Goal: Task Accomplishment & Management: Manage account settings

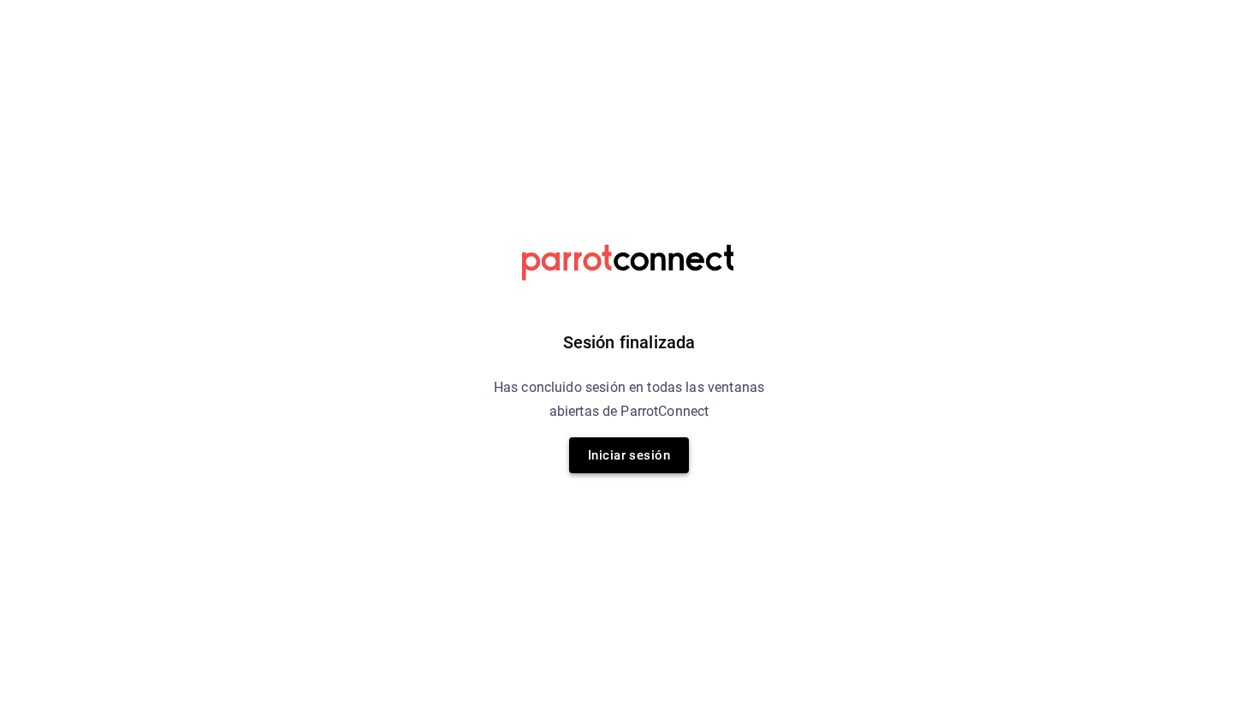
click at [612, 452] on button "Iniciar sesión" at bounding box center [629, 455] width 120 height 36
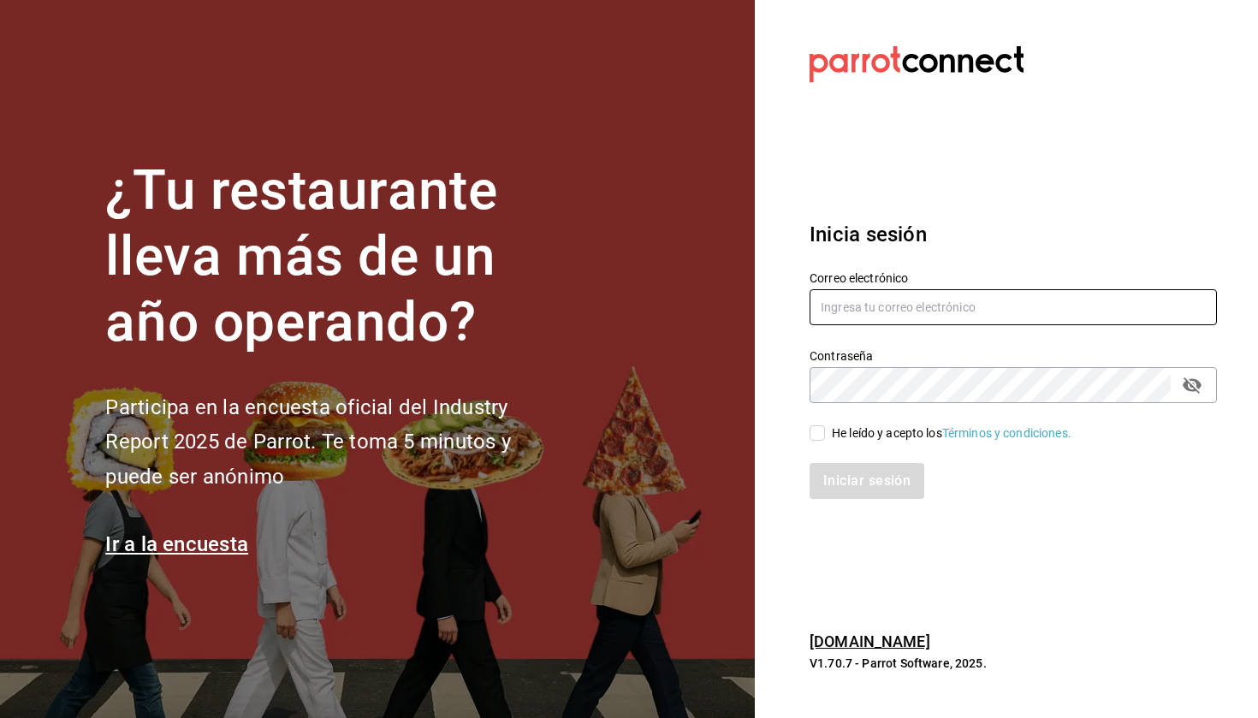
type input "luis190101@gmail.com"
click at [814, 433] on input "He leído y acepto los Términos y condiciones." at bounding box center [817, 432] width 15 height 15
checkbox input "true"
click at [835, 473] on button "Iniciar sesión" at bounding box center [868, 481] width 116 height 36
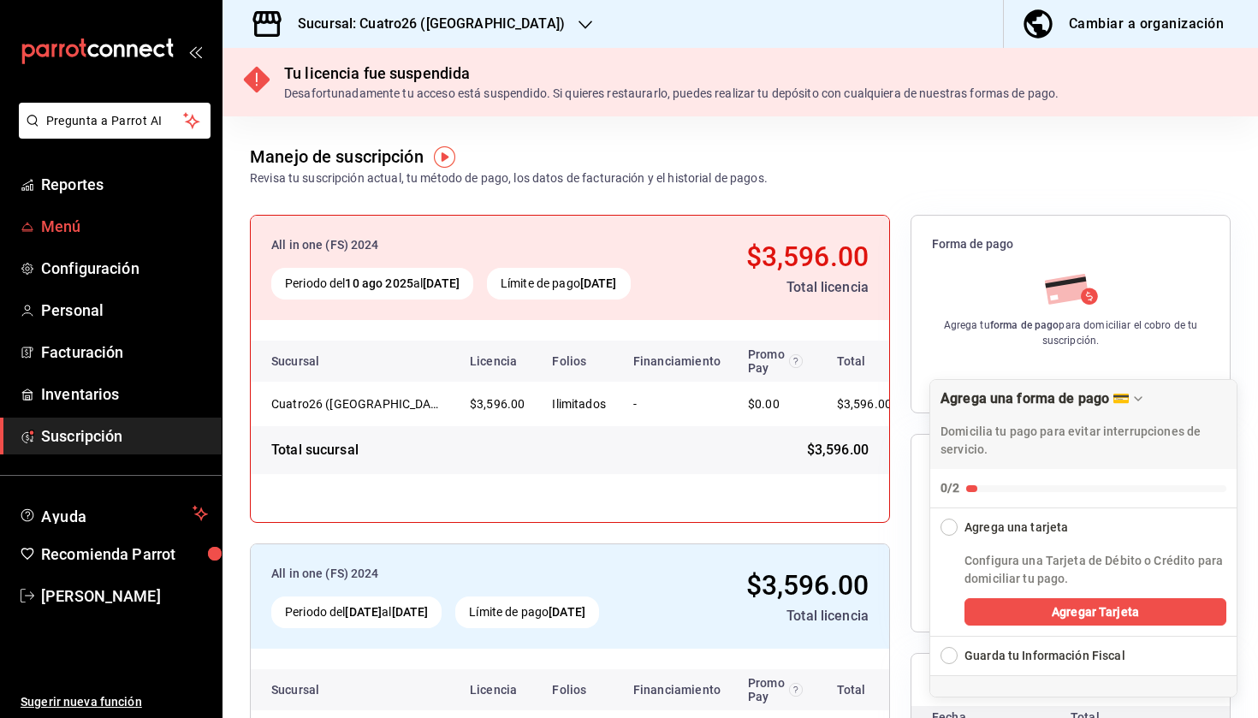
click at [128, 226] on span "Menú" at bounding box center [124, 226] width 167 height 23
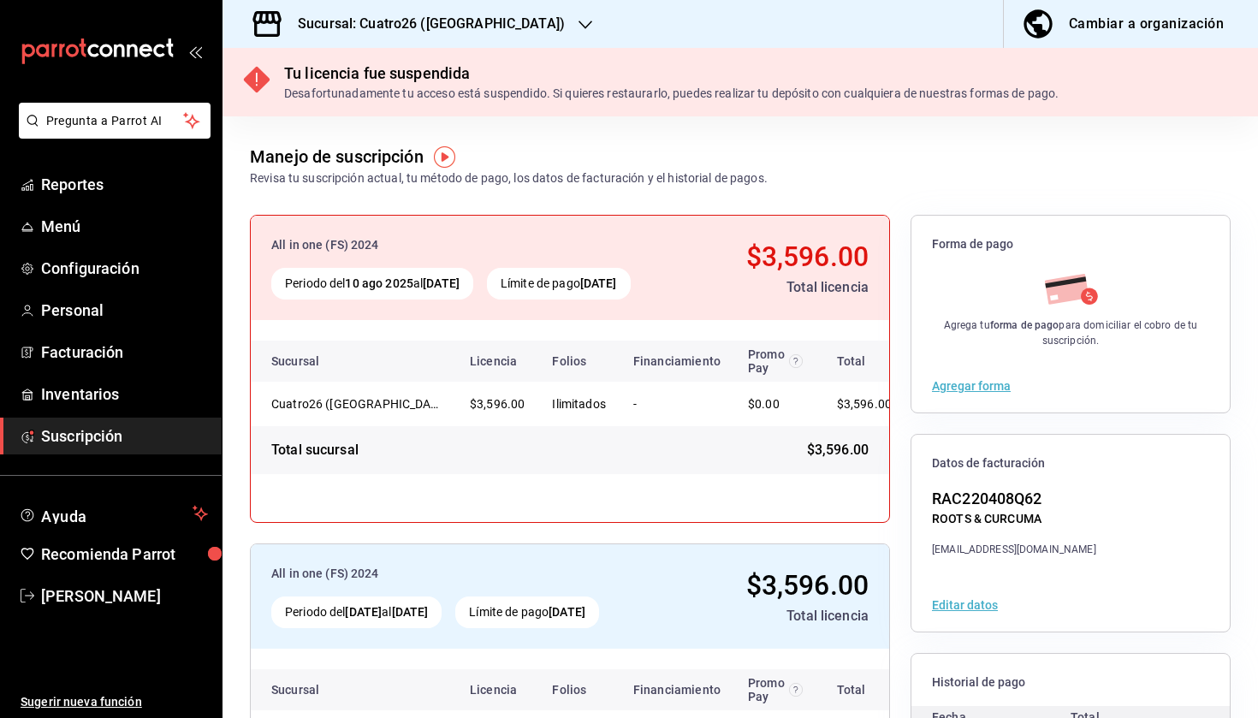
click at [435, 33] on h3 "Sucursal: Cuatro26 ([GEOGRAPHIC_DATA])" at bounding box center [424, 24] width 281 height 21
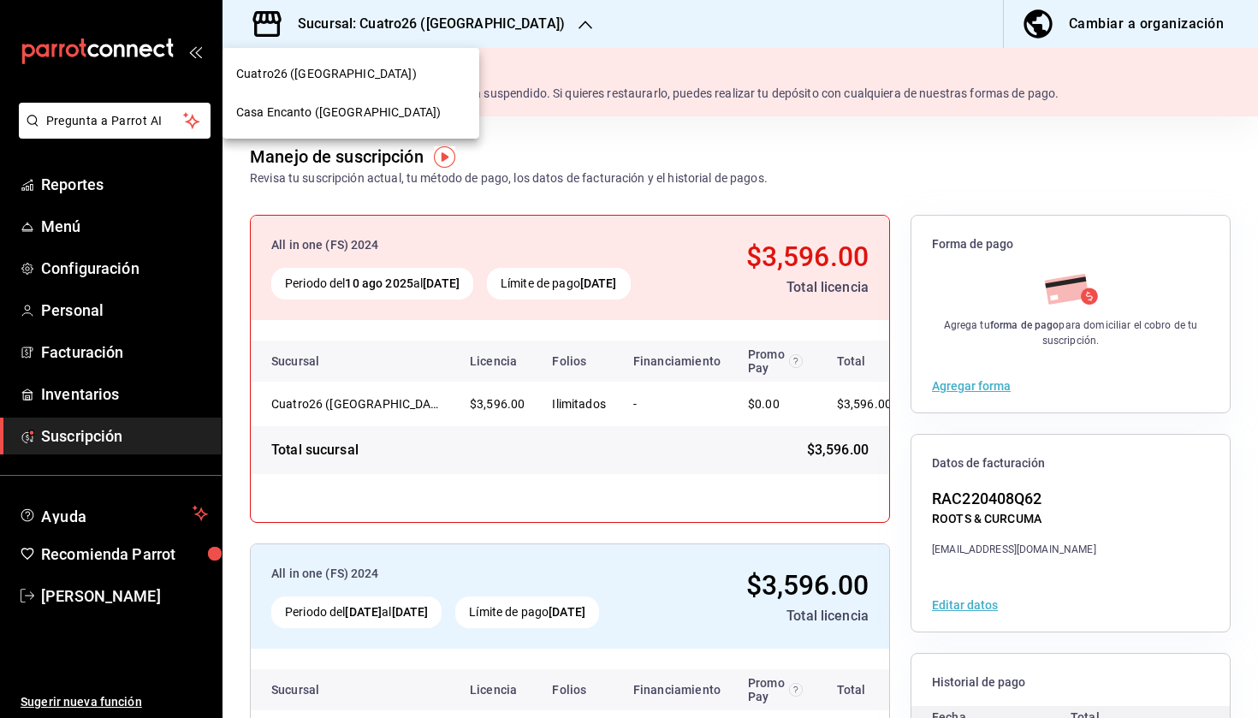
click at [383, 114] on span "Casa Encanto ([GEOGRAPHIC_DATA])" at bounding box center [338, 113] width 205 height 18
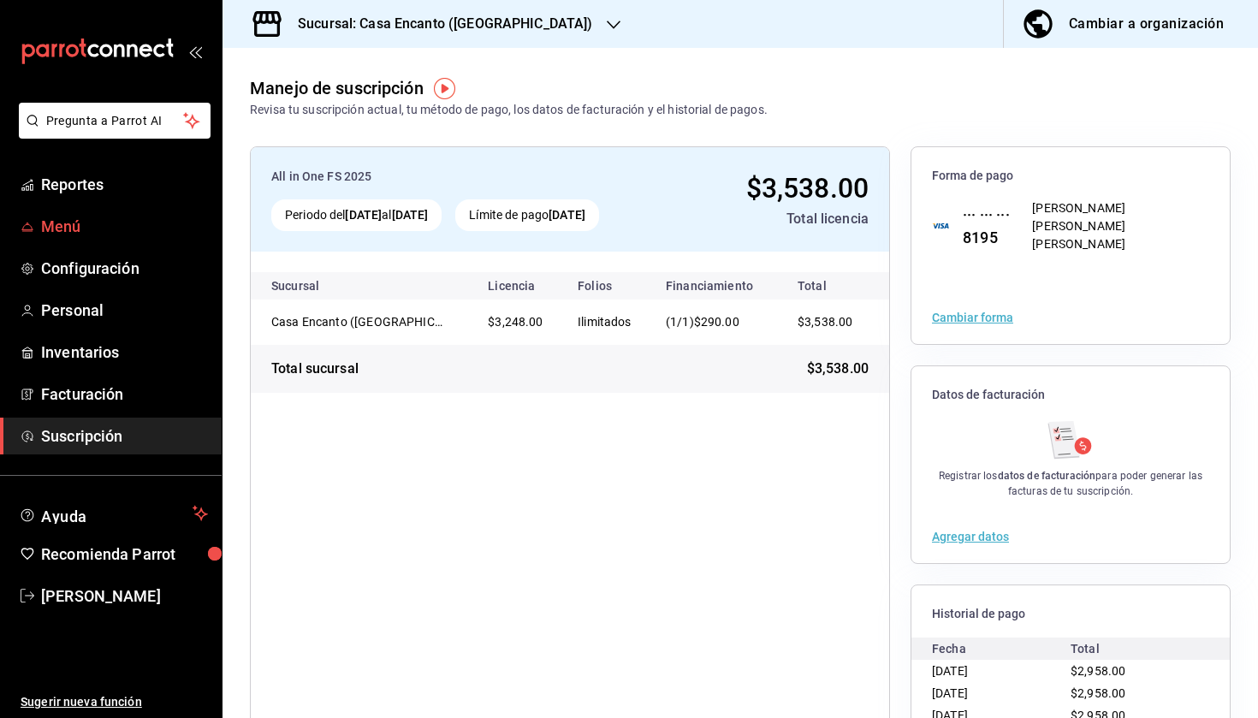
click at [128, 210] on link "Menú" at bounding box center [111, 226] width 222 height 37
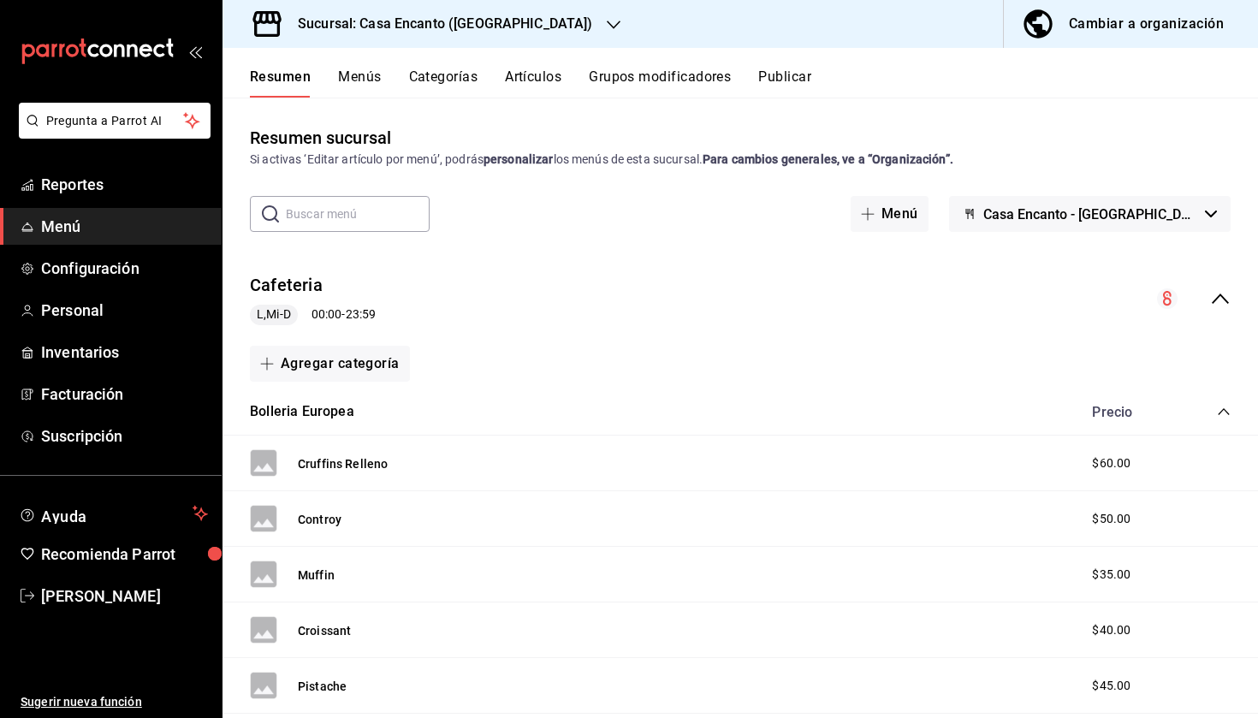
click at [366, 85] on button "Menús" at bounding box center [359, 82] width 43 height 29
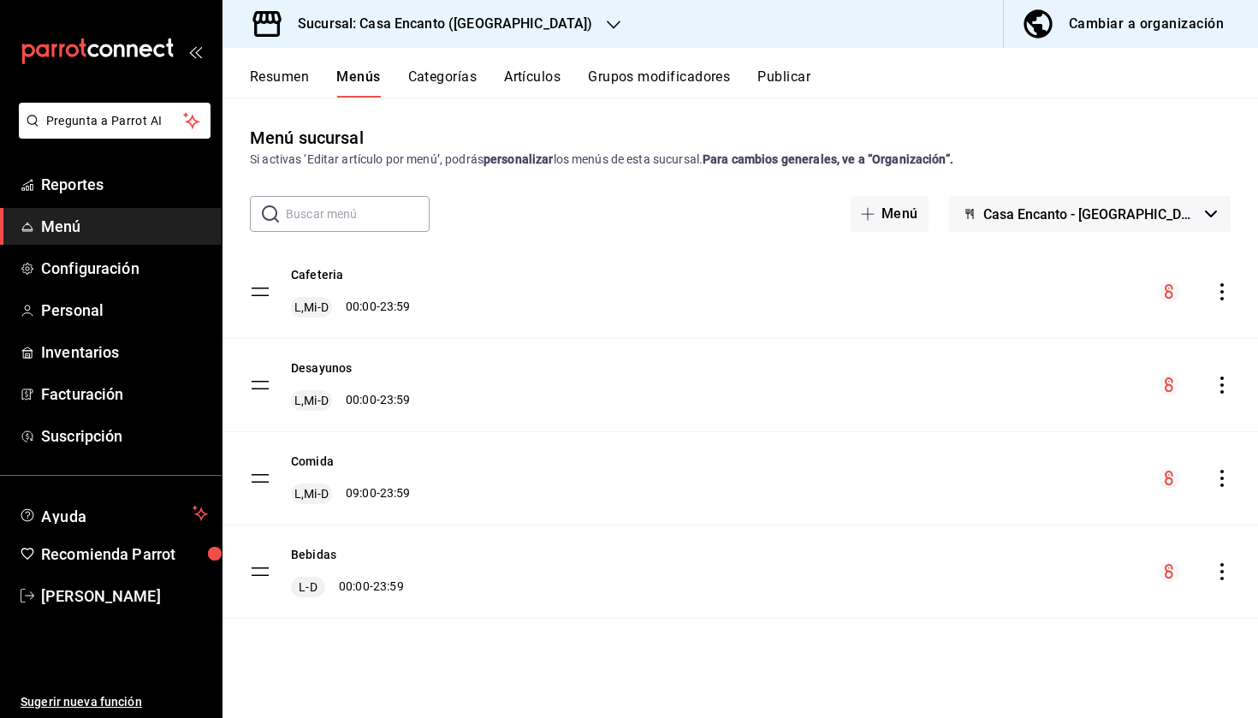
click at [446, 75] on button "Categorías" at bounding box center [442, 82] width 69 height 29
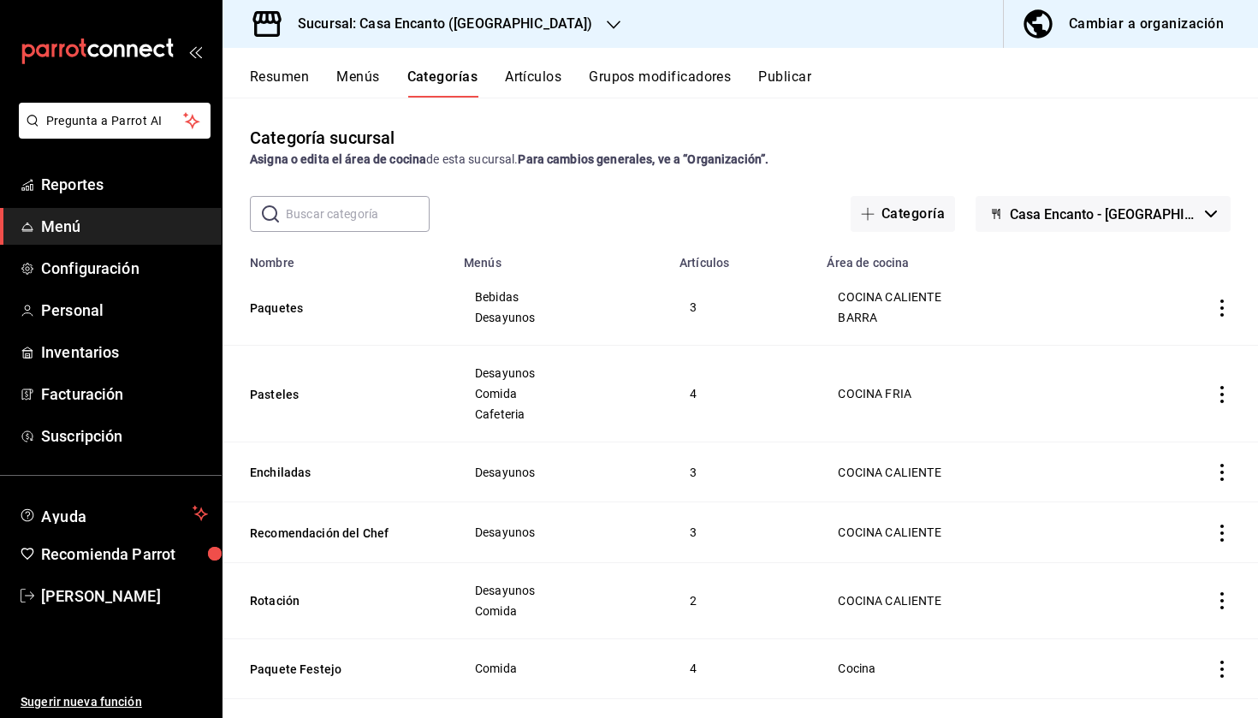
click at [554, 80] on button "Artículos" at bounding box center [533, 82] width 56 height 29
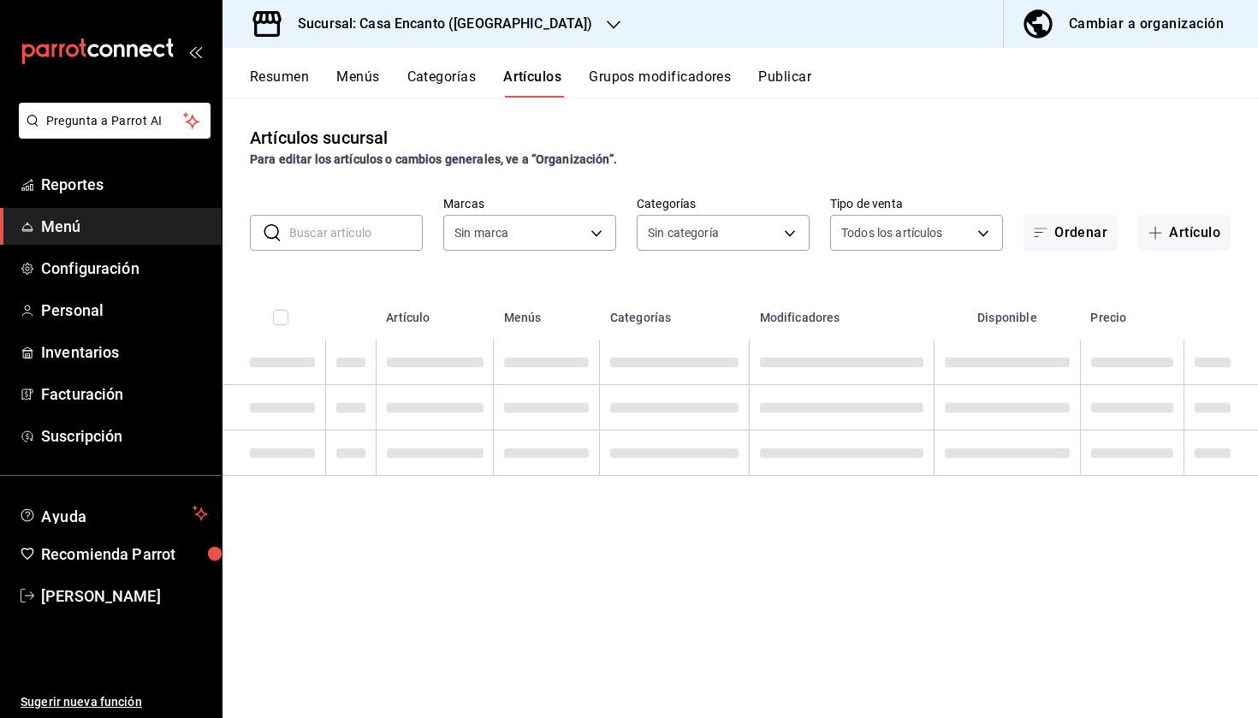
type input "dbeee84c-e3f2-405f-87ec-4bd3096e6bed"
type input "80e8620a-f7ec-4ab9-b98d-1fe911decc4d,da9ec354-7044-4f2f-87e0-5fb671563cea,f7aae…"
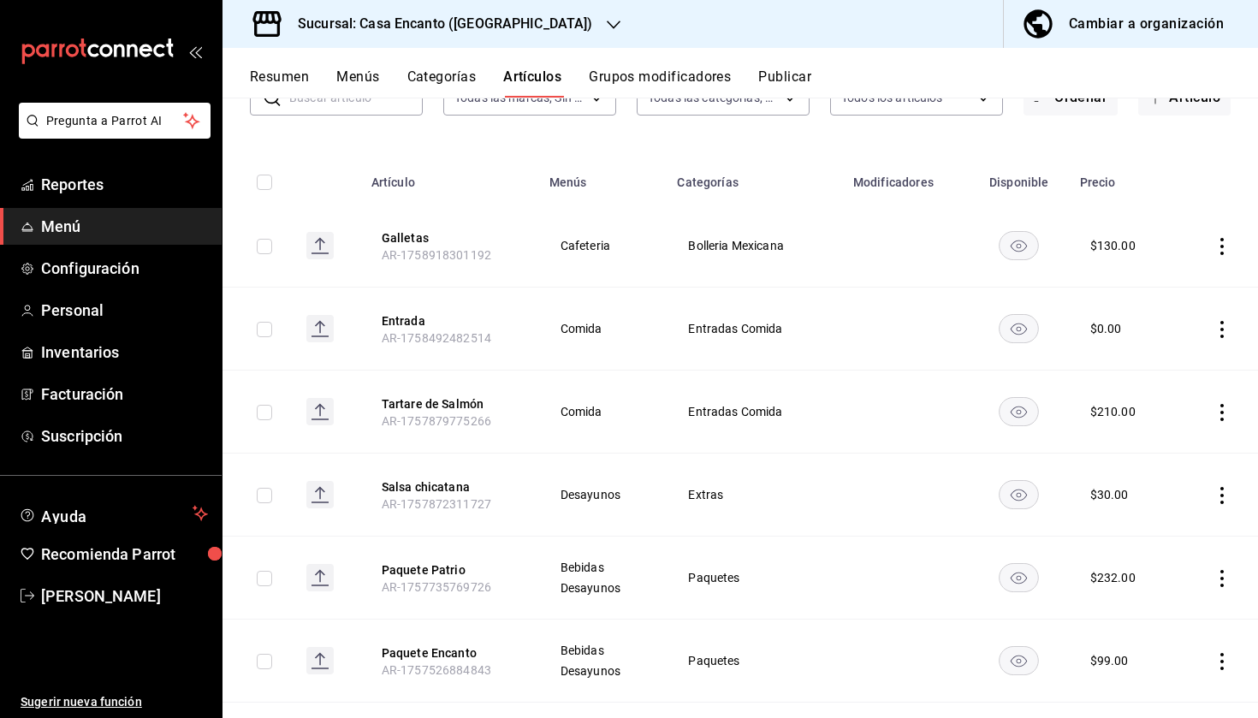
scroll to position [136, 0]
click at [1227, 412] on icon "actions" at bounding box center [1222, 411] width 17 height 17
click at [1159, 447] on span "Editar" at bounding box center [1171, 452] width 45 height 18
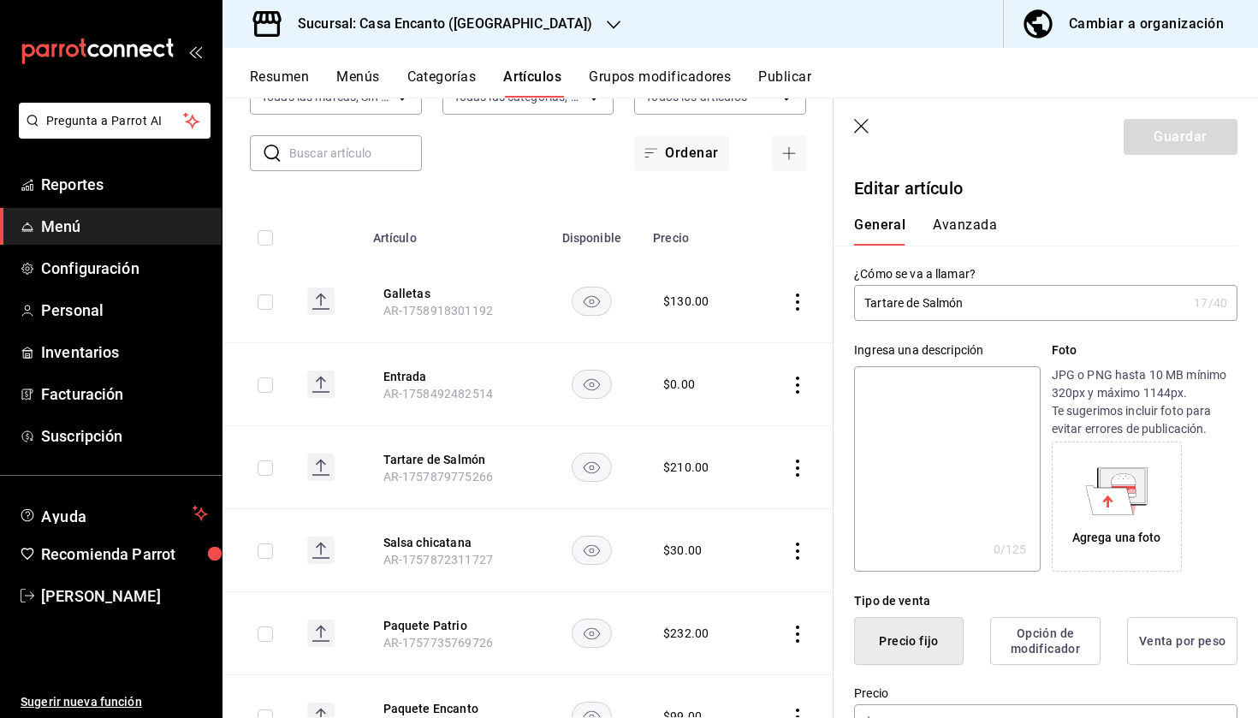
click at [902, 304] on input "Tartare de Salmón" at bounding box center [1020, 303] width 333 height 34
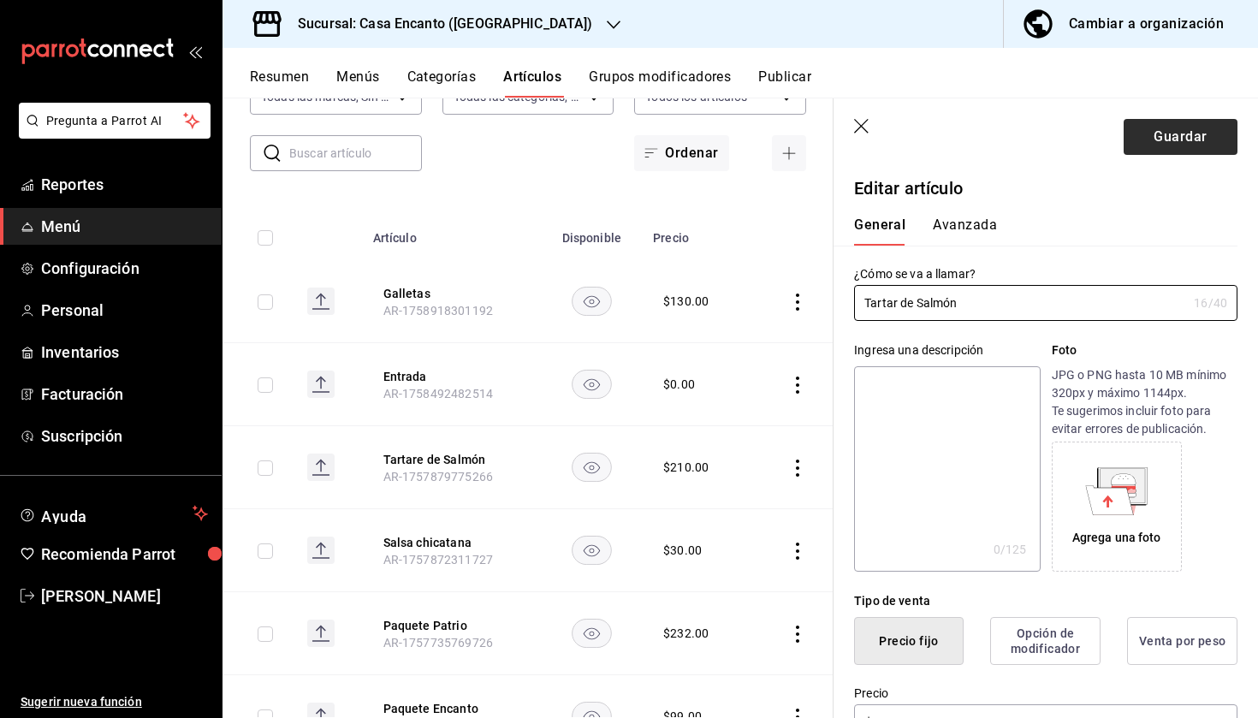
type input "Tartar de Salmón"
click at [1158, 143] on button "Guardar" at bounding box center [1181, 137] width 114 height 36
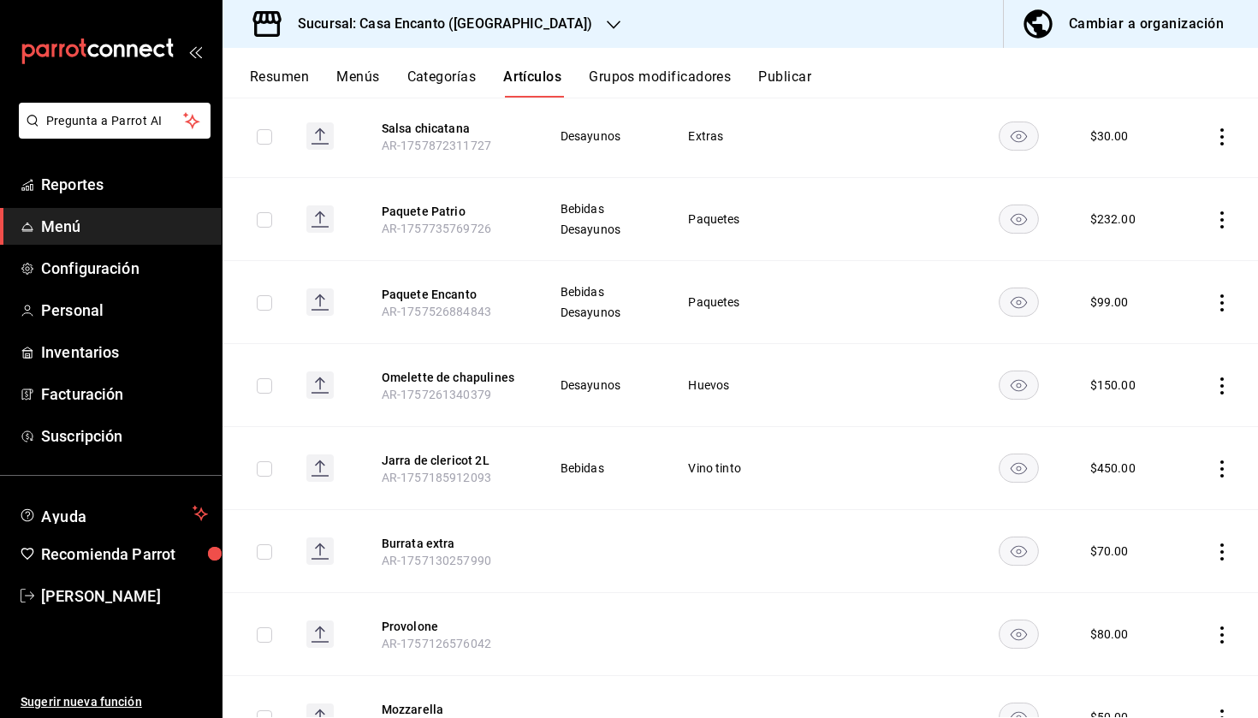
scroll to position [496, 0]
click at [1219, 215] on icon "actions" at bounding box center [1222, 218] width 17 height 17
click at [1126, 253] on icon at bounding box center [1127, 258] width 15 height 15
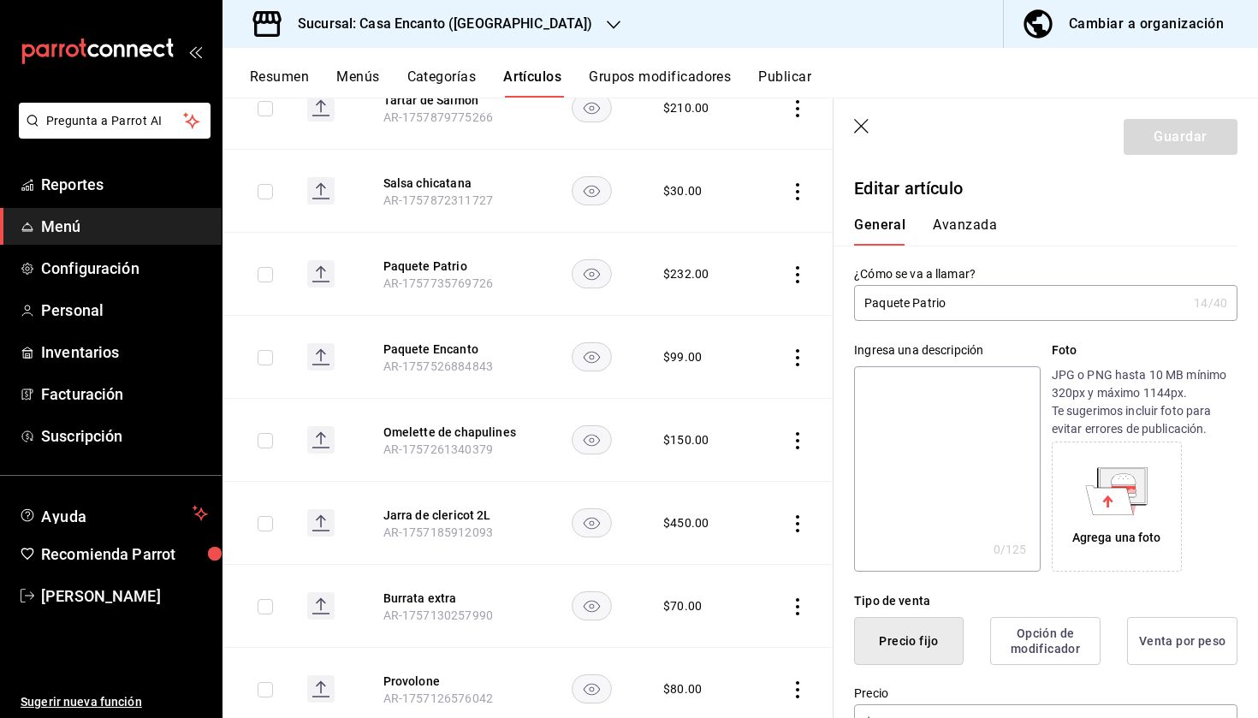
click at [937, 306] on input "Paquete Patrio" at bounding box center [1020, 303] width 333 height 34
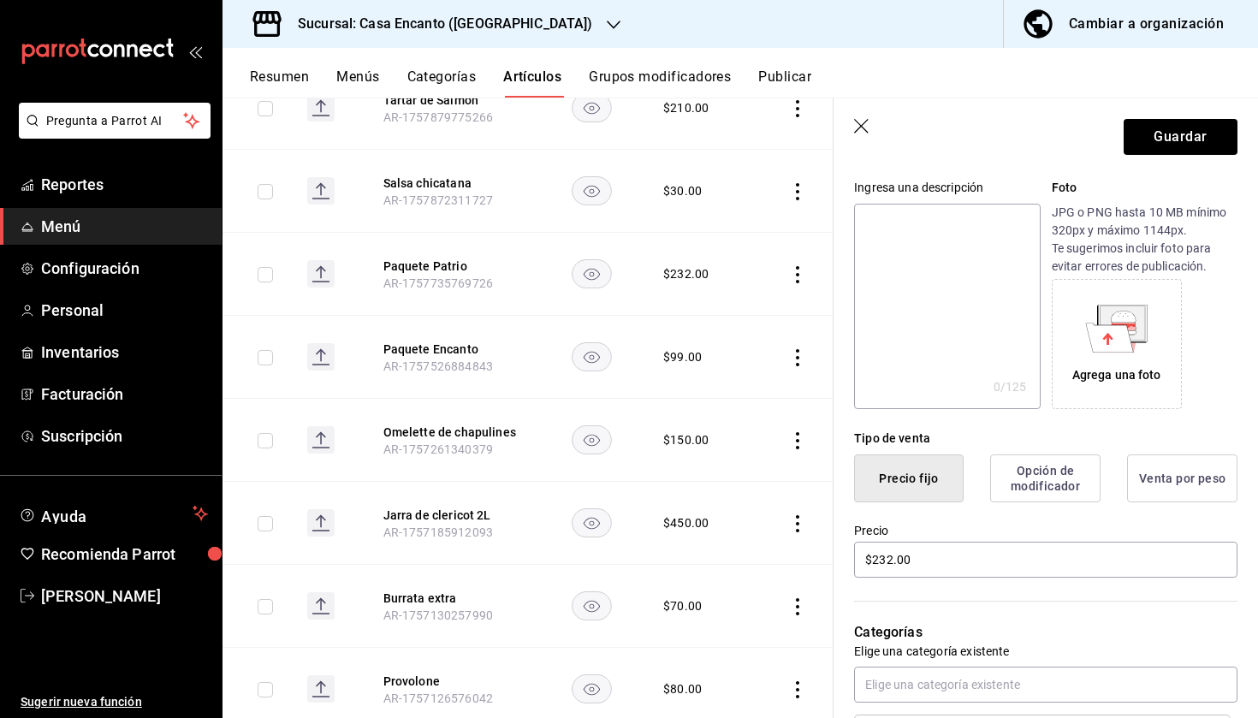
scroll to position [183, 0]
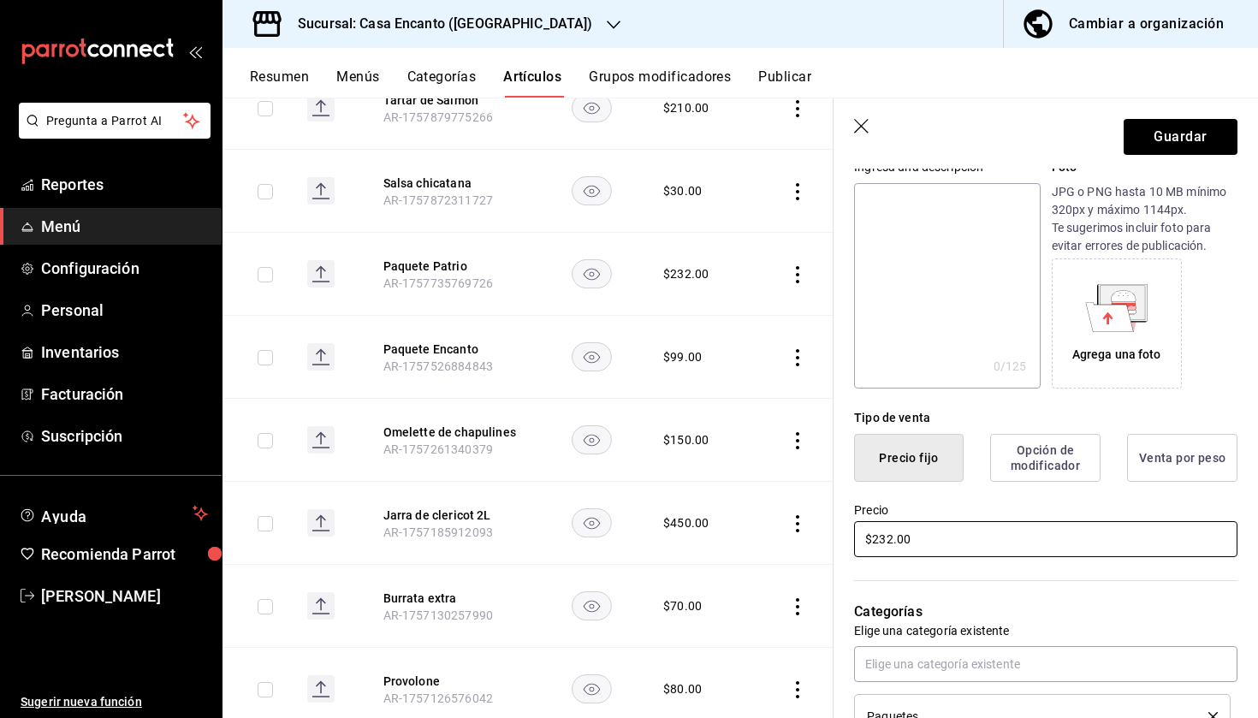
type input "Paquete muertos"
click at [935, 540] on input "$232.00" at bounding box center [1045, 539] width 383 height 36
type input "$2.00"
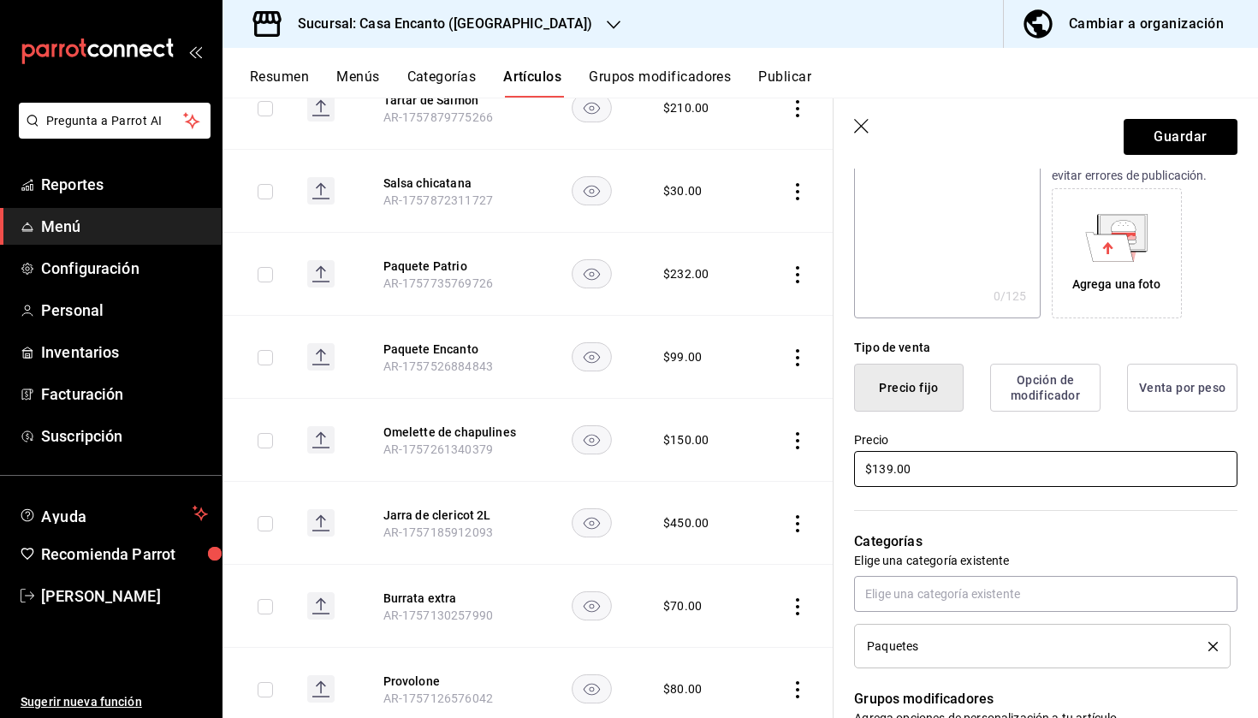
scroll to position [286, 0]
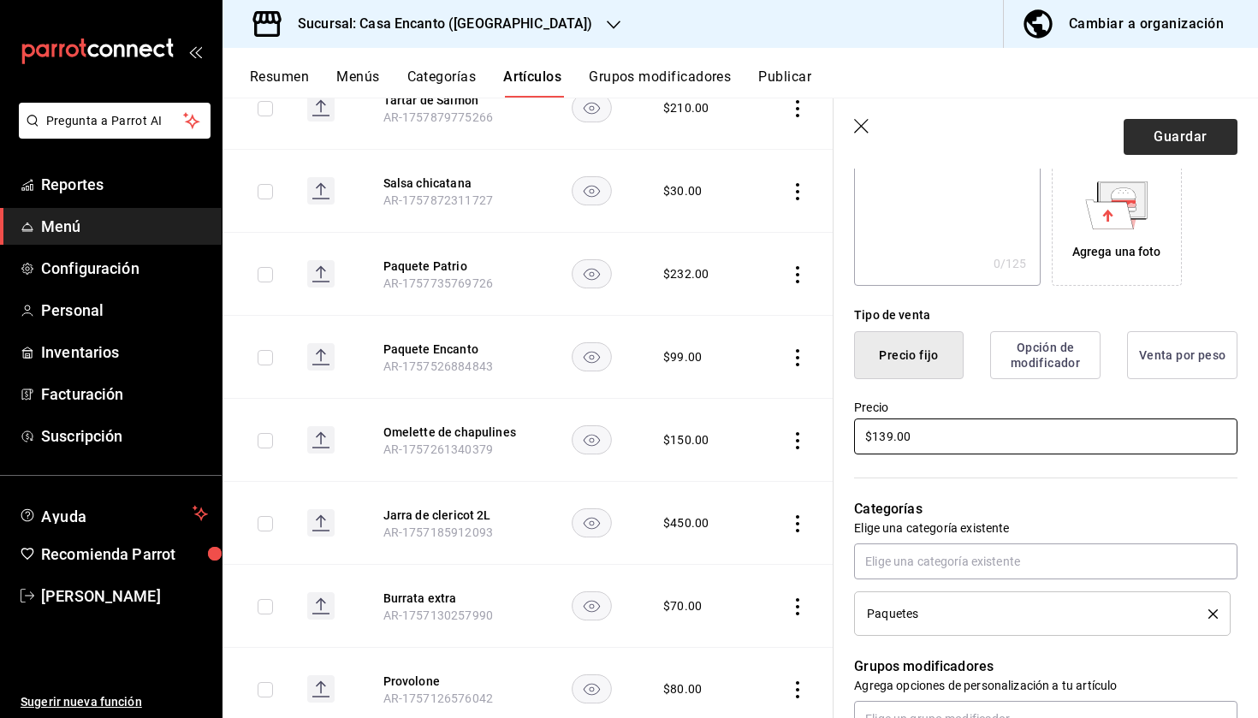
type input "$139.00"
click at [1209, 141] on button "Guardar" at bounding box center [1181, 137] width 114 height 36
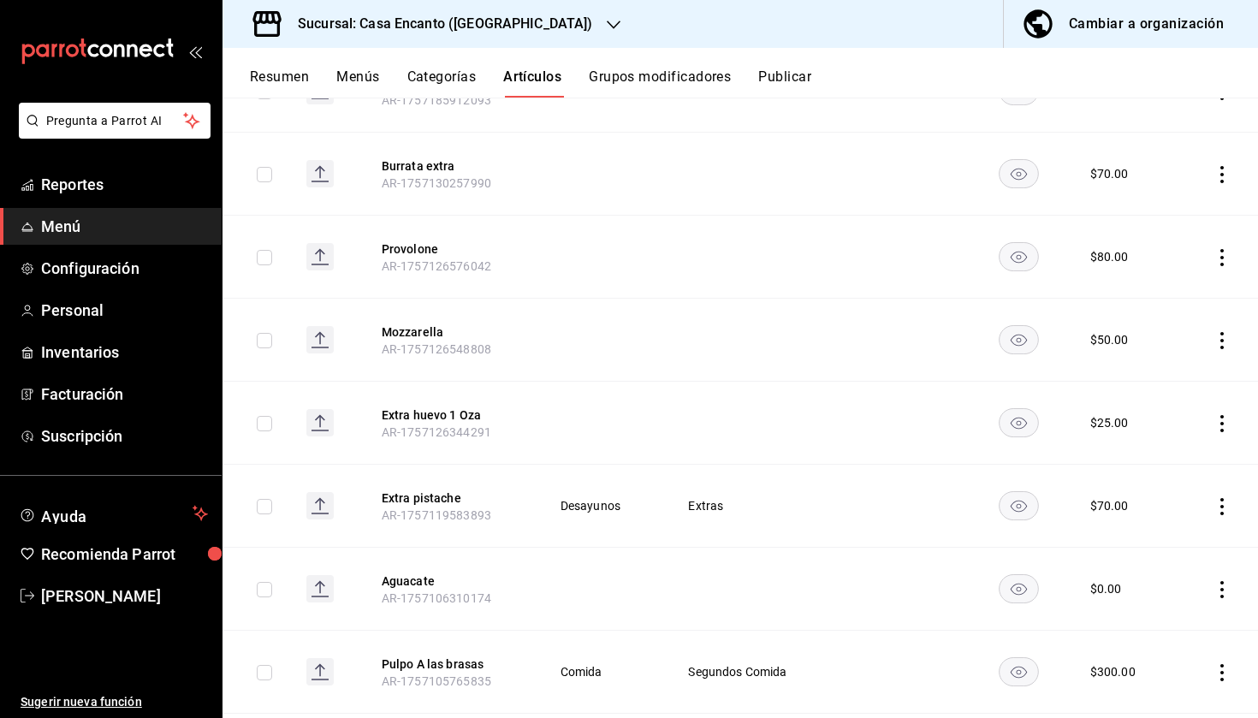
scroll to position [883, 0]
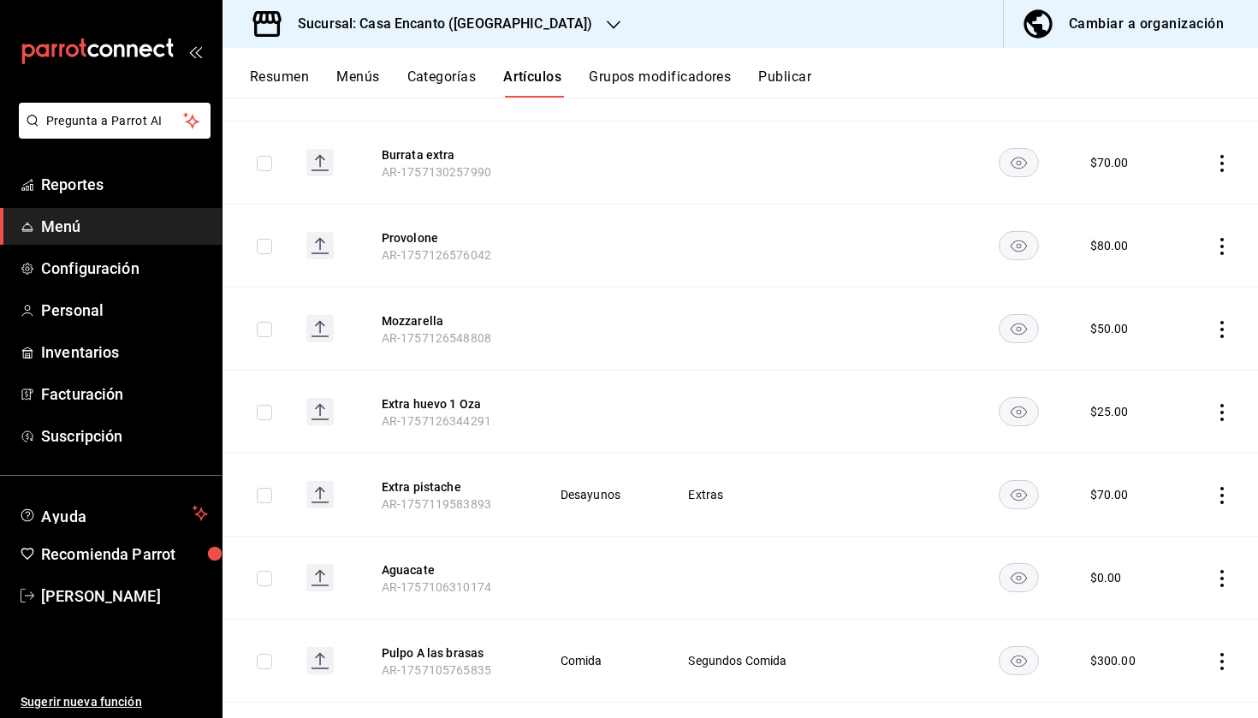
click at [1226, 413] on icon "actions" at bounding box center [1222, 412] width 17 height 17
click at [1131, 454] on icon at bounding box center [1128, 453] width 21 height 21
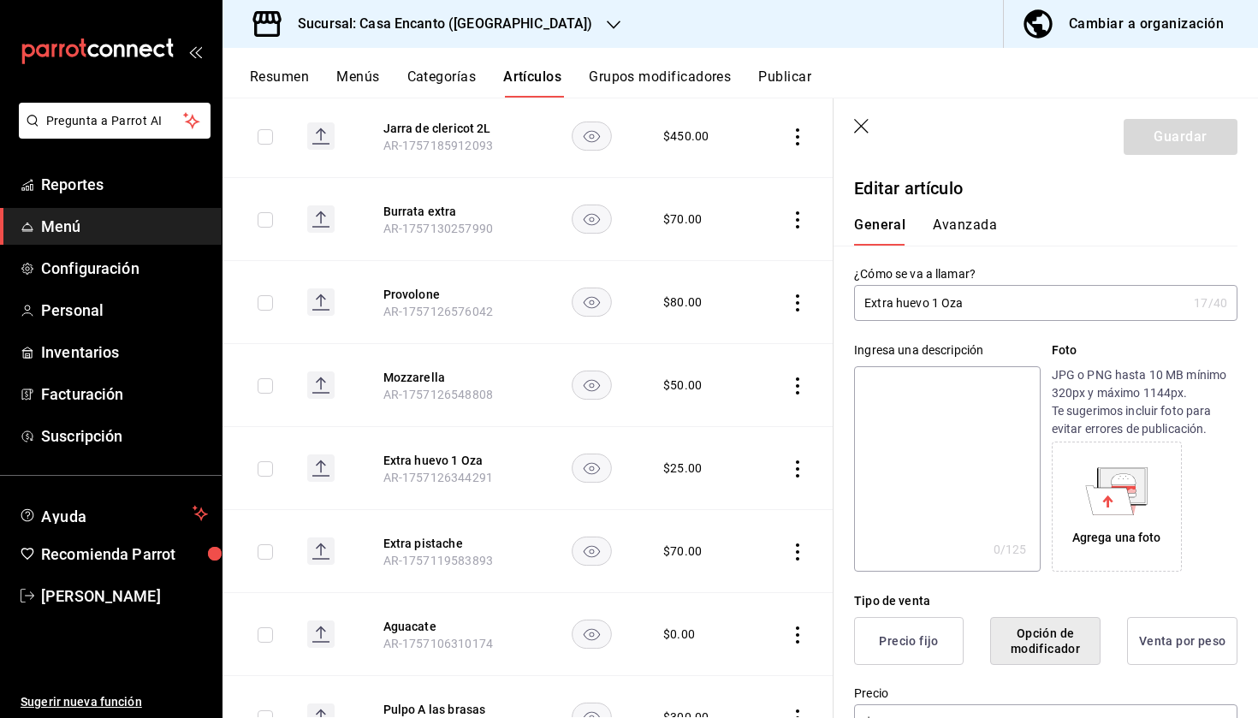
click at [948, 300] on input "Extra huevo 1 Oza" at bounding box center [1020, 303] width 333 height 34
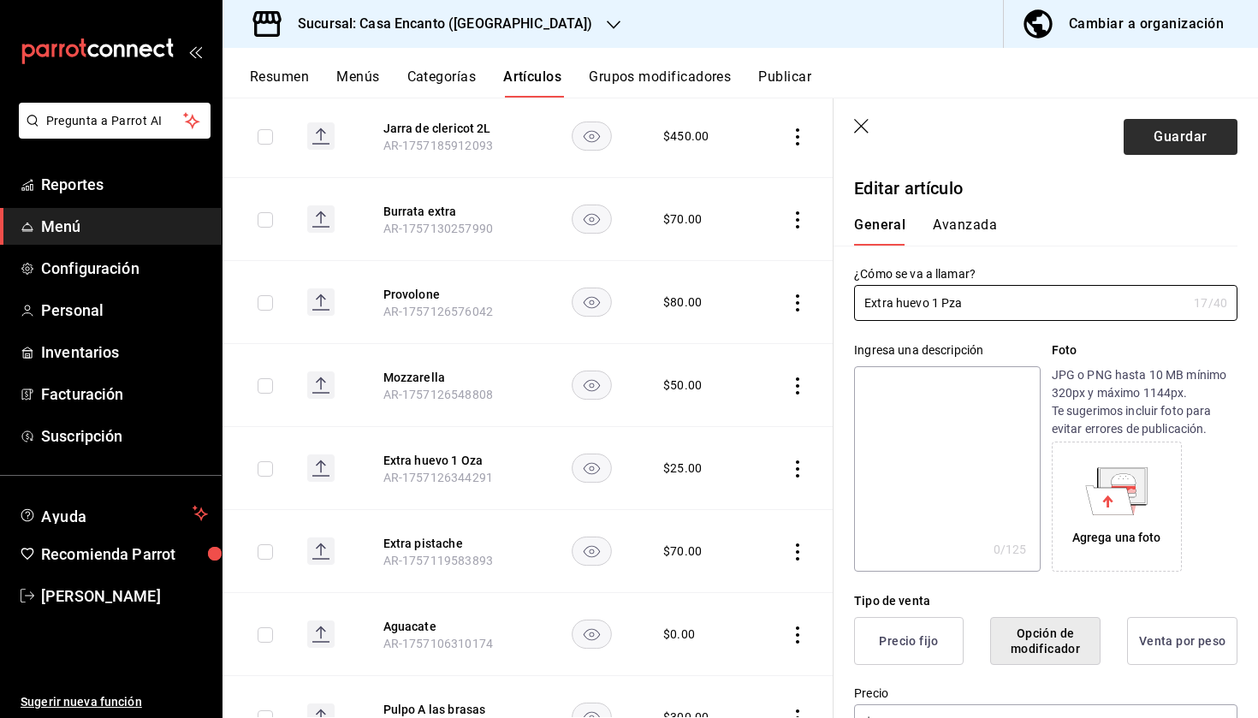
type input "Extra huevo 1 Pza"
click at [1169, 151] on button "Guardar" at bounding box center [1181, 137] width 114 height 36
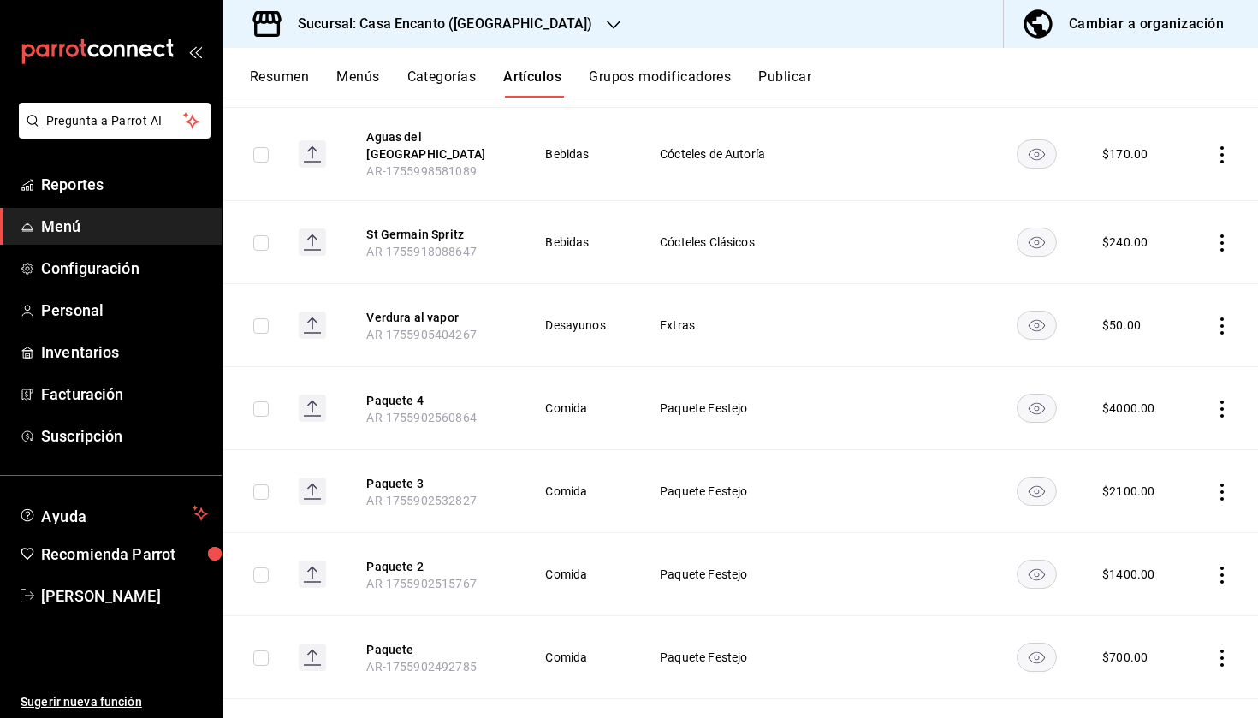
scroll to position [3116, 0]
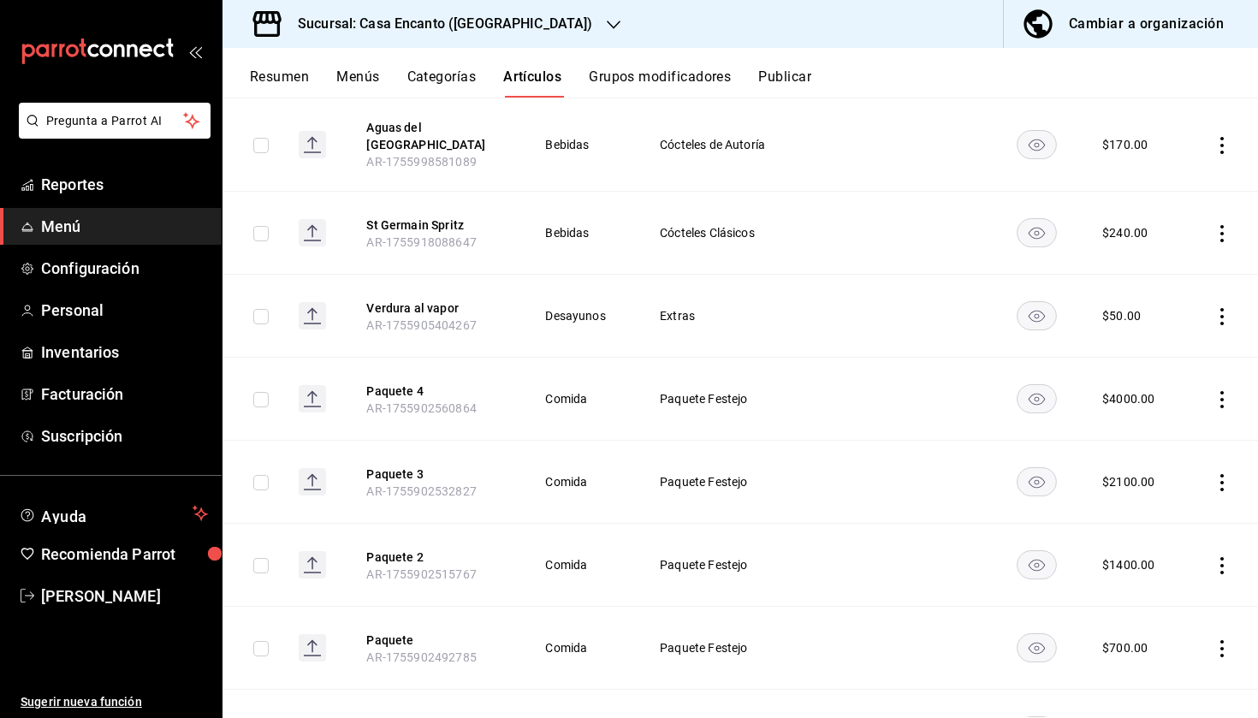
click at [1226, 391] on icon "actions" at bounding box center [1222, 399] width 17 height 17
click at [950, 419] on div at bounding box center [629, 359] width 1258 height 718
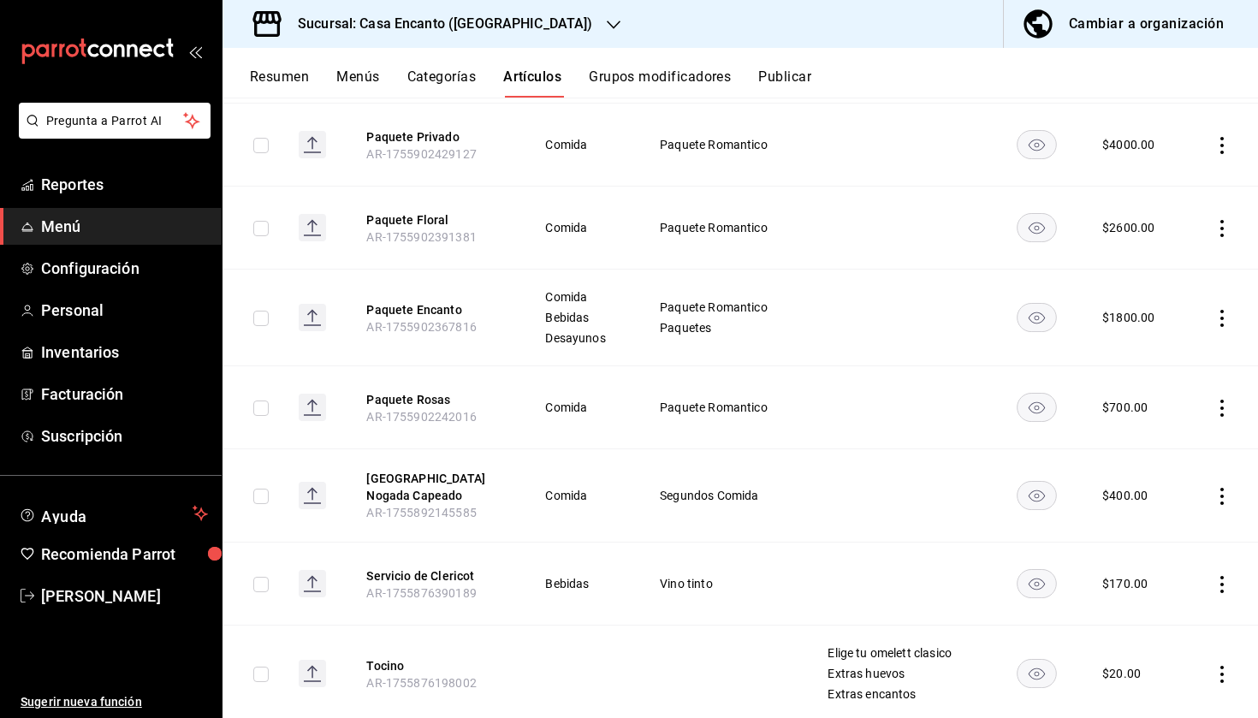
scroll to position [3708, 0]
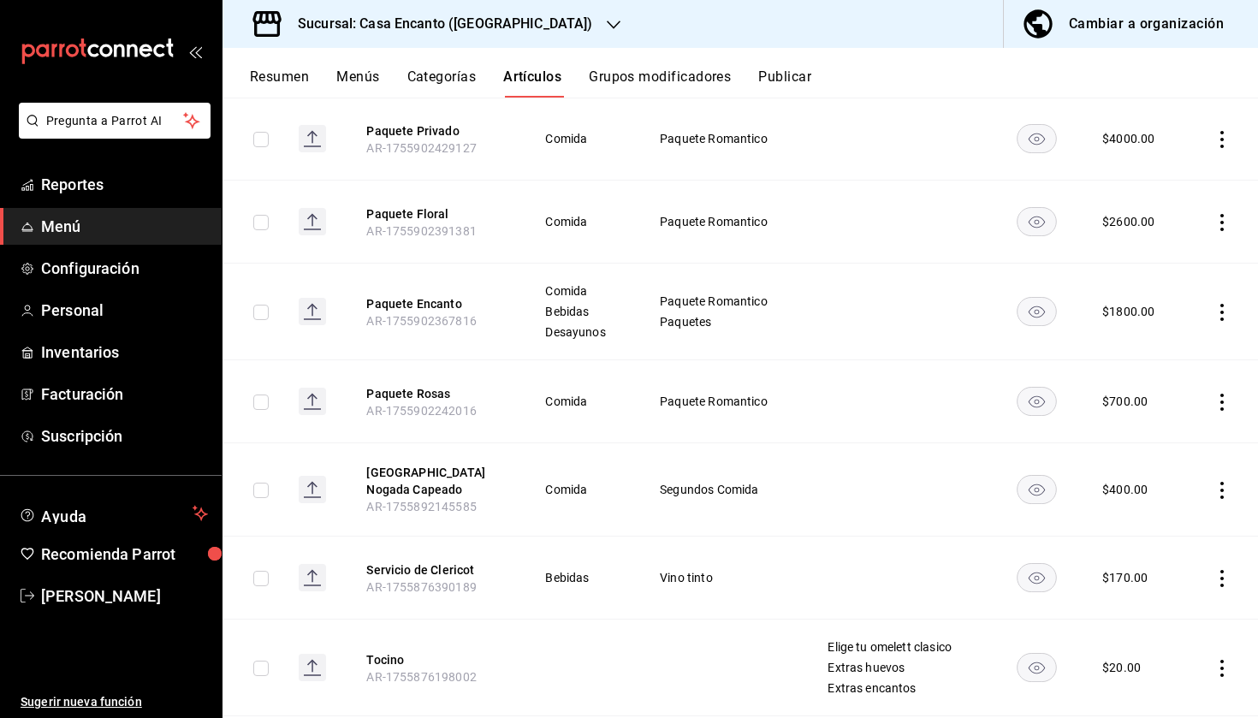
click at [1221, 482] on icon "actions" at bounding box center [1222, 490] width 17 height 17
click at [871, 475] on div at bounding box center [629, 359] width 1258 height 718
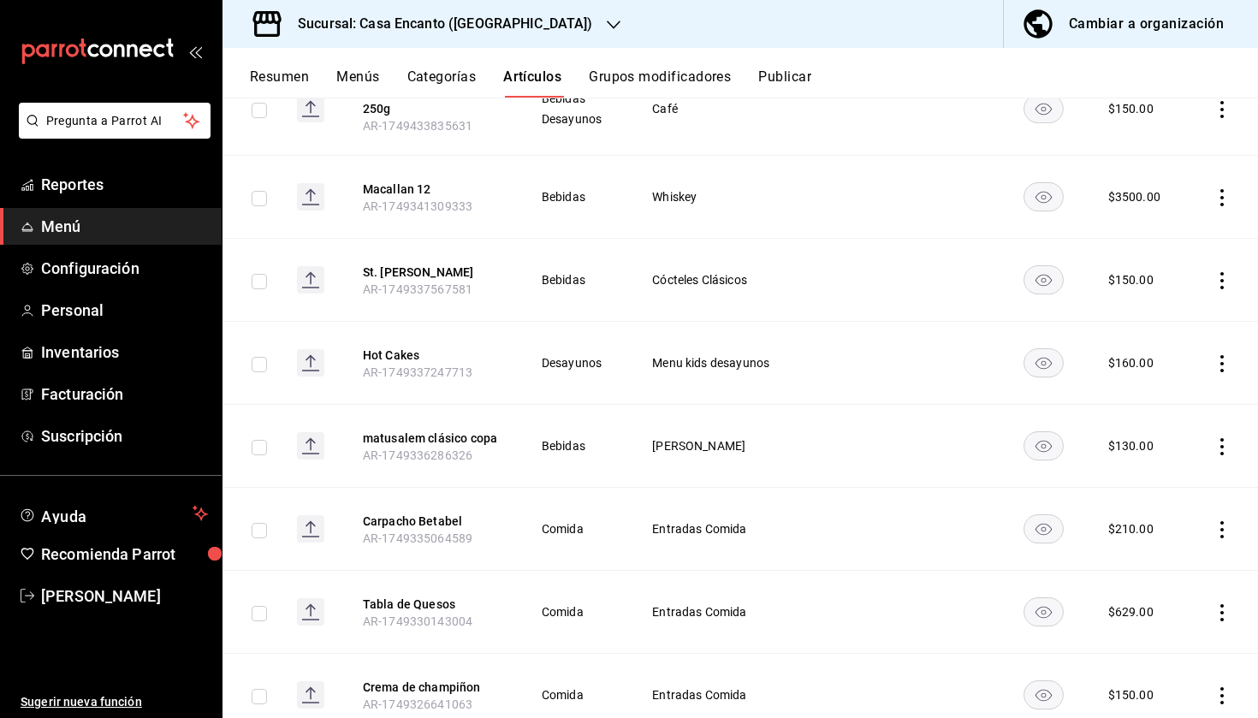
scroll to position [10206, 0]
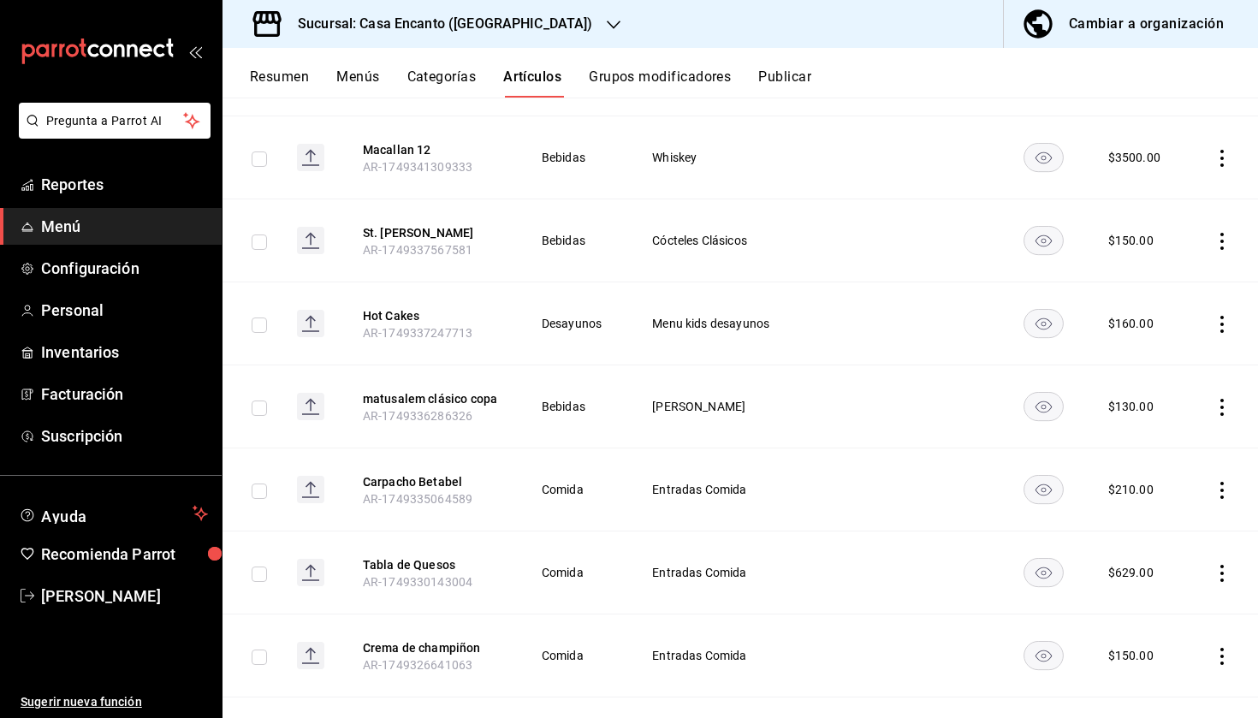
click at [1225, 482] on icon "actions" at bounding box center [1222, 490] width 17 height 17
click at [1141, 526] on div at bounding box center [1133, 528] width 31 height 17
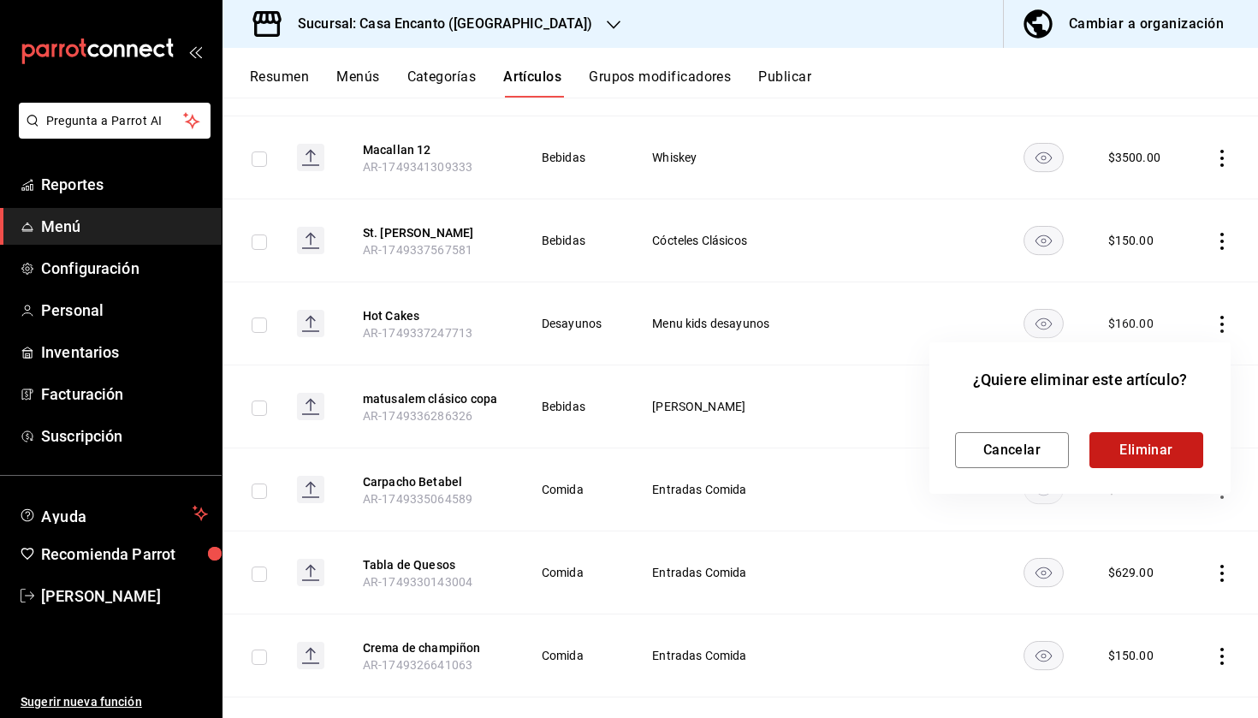
click at [1150, 452] on button "Eliminar" at bounding box center [1147, 450] width 114 height 36
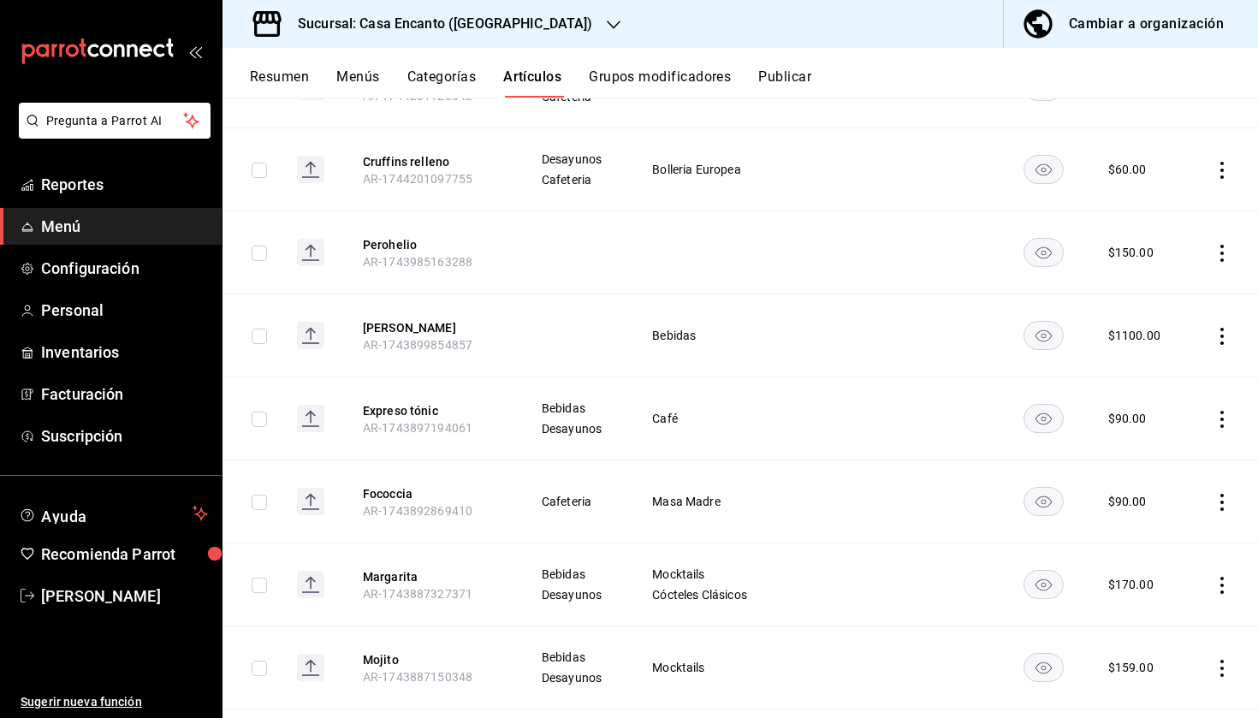
scroll to position [20347, 0]
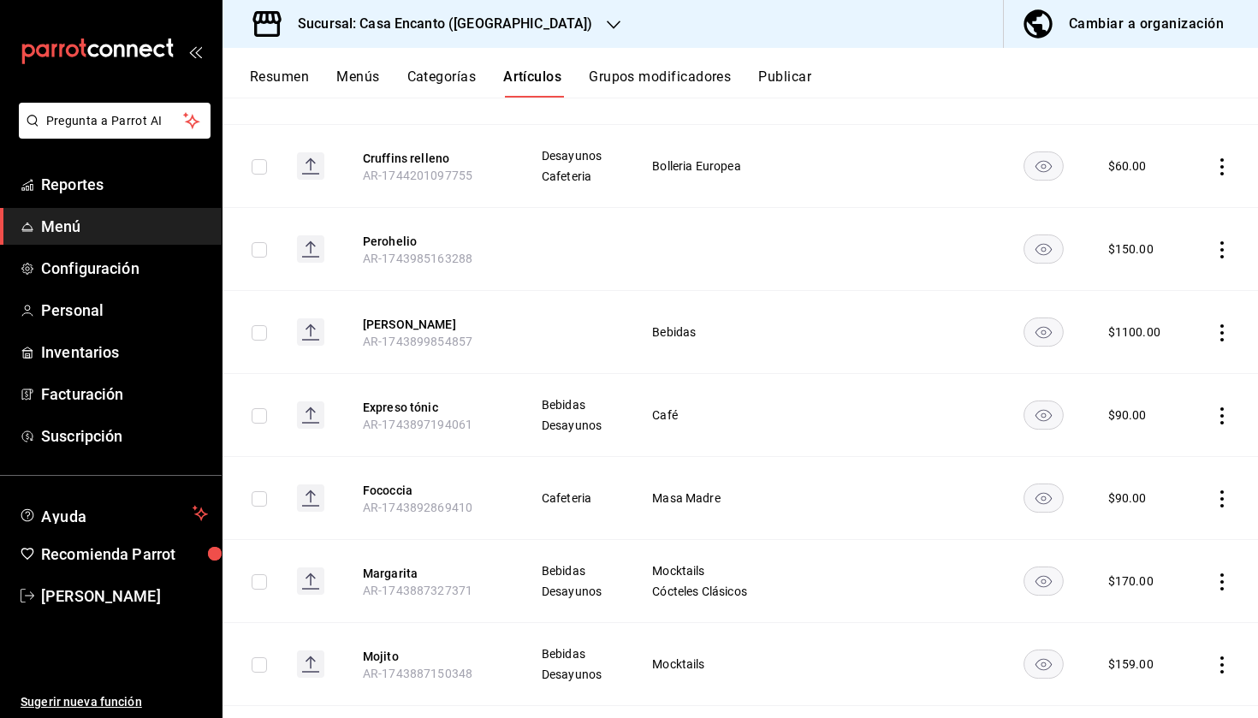
click at [663, 208] on td at bounding box center [726, 249] width 190 height 83
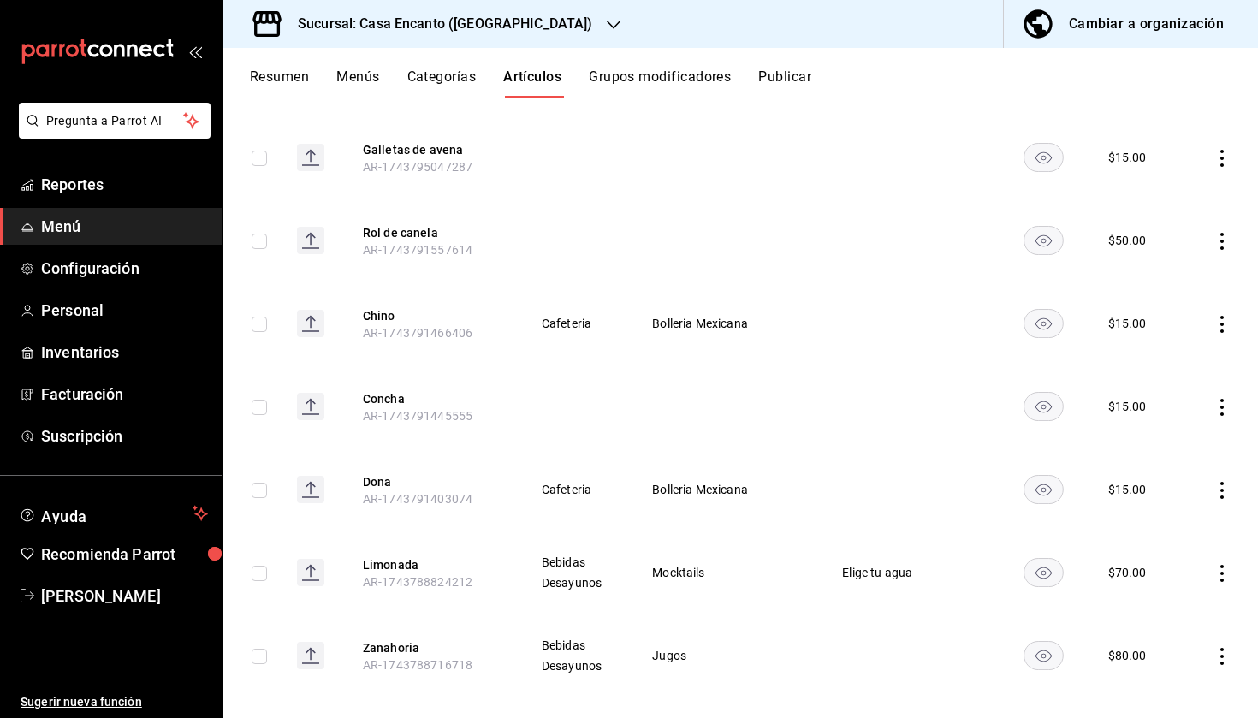
scroll to position [0, 0]
